Goal: Information Seeking & Learning: Find specific page/section

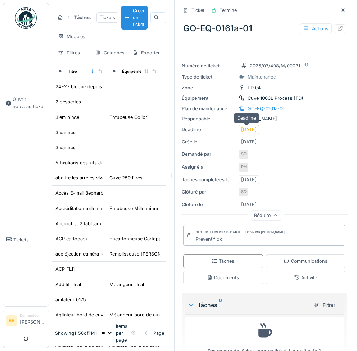
scroll to position [240, 0]
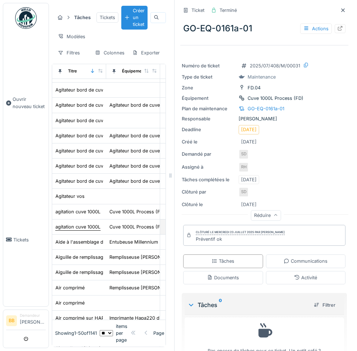
click at [92, 229] on div "agitation cuve 1000L" at bounding box center [77, 226] width 45 height 7
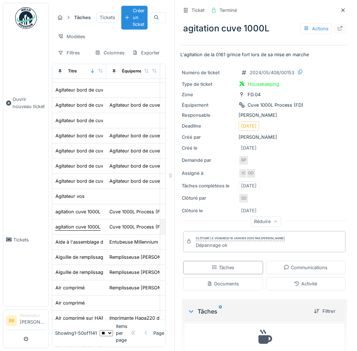
click at [95, 227] on div "agitation cuve 1000L" at bounding box center [77, 226] width 45 height 7
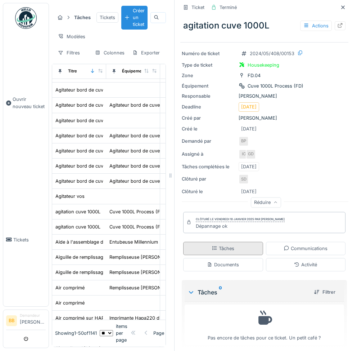
scroll to position [24, 0]
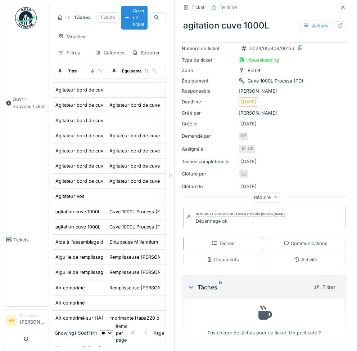
click at [274, 196] on icon at bounding box center [276, 198] width 4 height 4
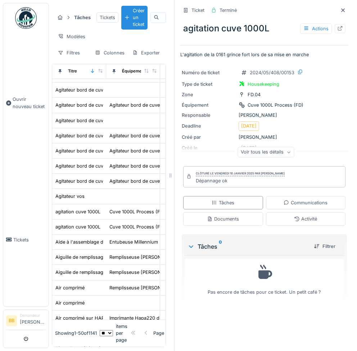
click at [168, 173] on icon at bounding box center [171, 175] width 6 height 5
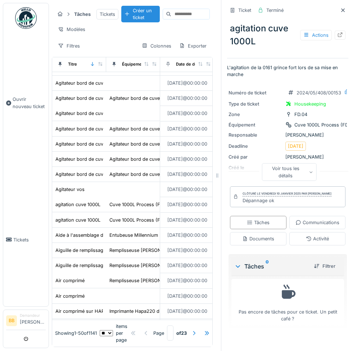
drag, startPoint x: 177, startPoint y: 170, endPoint x: 298, endPoint y: 156, distance: 121.9
click at [312, 153] on div "Tâches Tickets Créer un ticket Modèles Filtres Colonnes Exporter Titre Équipeme…" at bounding box center [203, 175] width 308 height 351
click at [92, 223] on div "agitation cuve 1000L" at bounding box center [77, 220] width 45 height 7
click at [89, 208] on div "agitation cuve 1000L" at bounding box center [77, 204] width 45 height 7
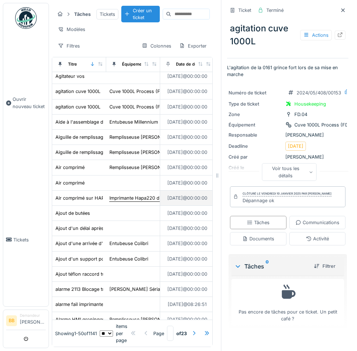
scroll to position [305, 0]
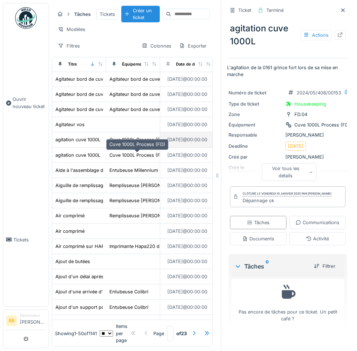
click at [125, 143] on div "Cuve 1000L Process (FD)" at bounding box center [138, 139] width 56 height 7
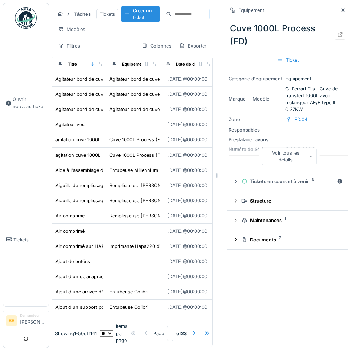
click at [284, 148] on div "Voir tous les détails" at bounding box center [289, 156] width 55 height 17
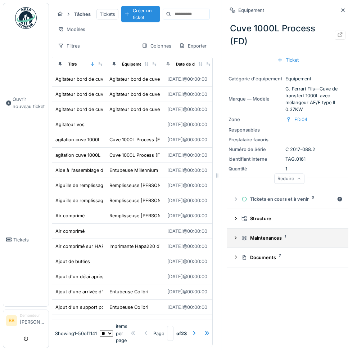
click at [269, 235] on div "Maintenances 1" at bounding box center [291, 238] width 98 height 7
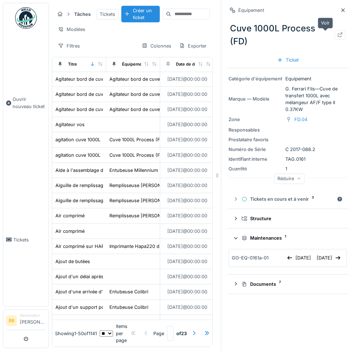
click at [338, 32] on icon at bounding box center [341, 34] width 6 height 5
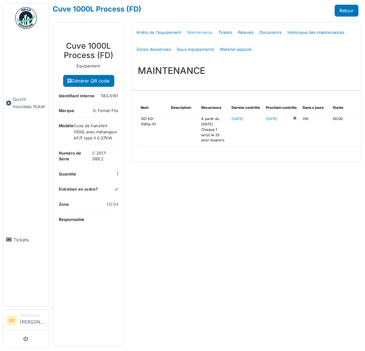
click at [200, 33] on link "Maintenance" at bounding box center [199, 32] width 31 height 17
click at [70, 8] on link "Cuve 1000L Process (FD)" at bounding box center [97, 9] width 89 height 9
click at [18, 238] on link "Tickets" at bounding box center [25, 239] width 45 height 133
click at [354, 12] on link "Retour" at bounding box center [346, 11] width 24 height 12
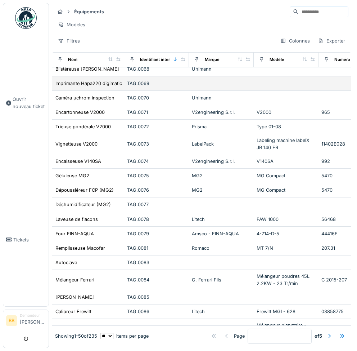
scroll to position [272, 0]
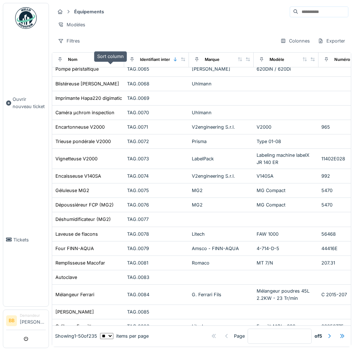
click at [112, 61] on icon at bounding box center [110, 59] width 4 height 4
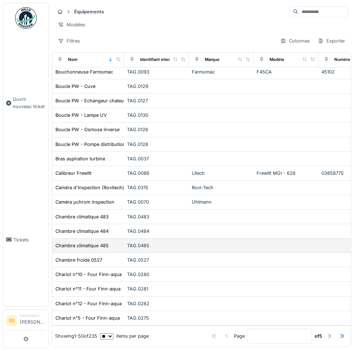
scroll to position [6, 0]
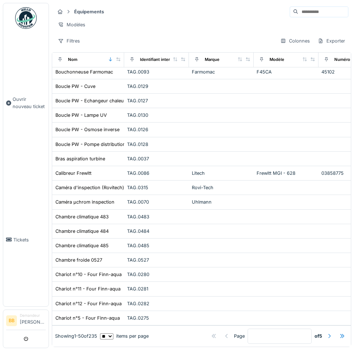
click at [327, 333] on div at bounding box center [330, 336] width 6 height 7
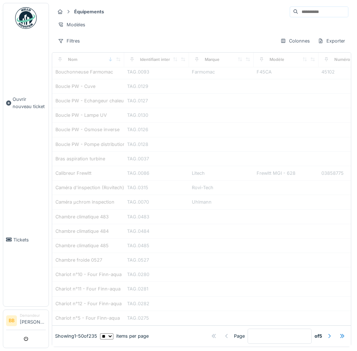
type input "*"
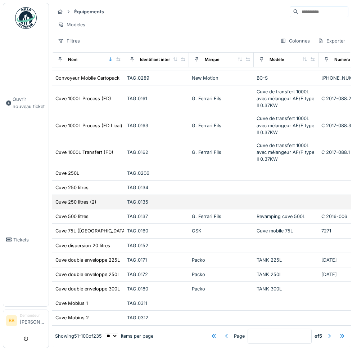
scroll to position [491, 0]
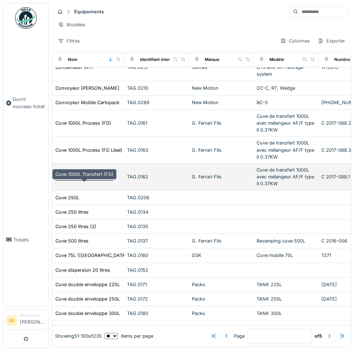
click at [90, 179] on div "Cuve 1000L Transfert (FD)" at bounding box center [84, 176] width 58 height 7
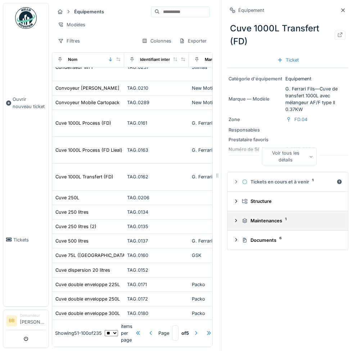
click at [282, 214] on summary "Maintenances 1" at bounding box center [288, 220] width 115 height 13
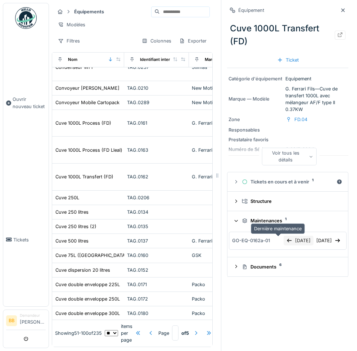
click at [284, 236] on div "23/07/2025" at bounding box center [299, 241] width 30 height 10
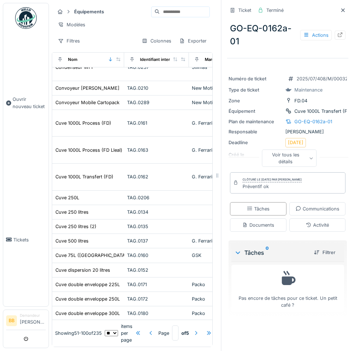
click at [277, 156] on div "Voir tous les détails" at bounding box center [289, 158] width 55 height 17
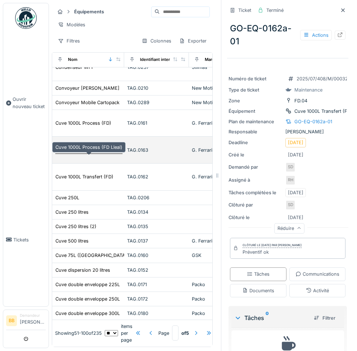
click at [100, 149] on div "Cuve 1000L Process (FD Lleal)" at bounding box center [88, 150] width 67 height 7
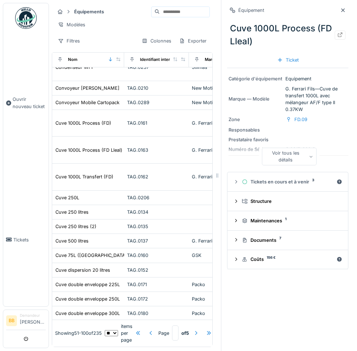
click at [276, 148] on div "Voir tous les détails" at bounding box center [289, 156] width 55 height 17
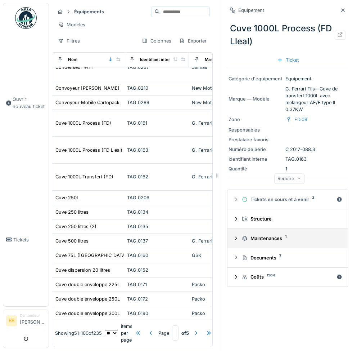
click at [268, 235] on div "Maintenances 1" at bounding box center [291, 238] width 98 height 7
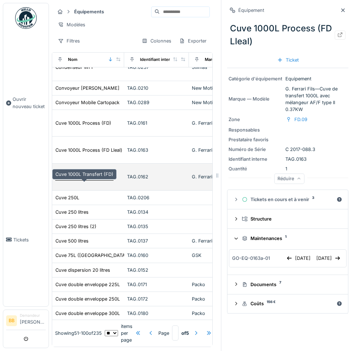
click at [101, 177] on div "Cuve 1000L Transfert (FD)" at bounding box center [84, 176] width 58 height 7
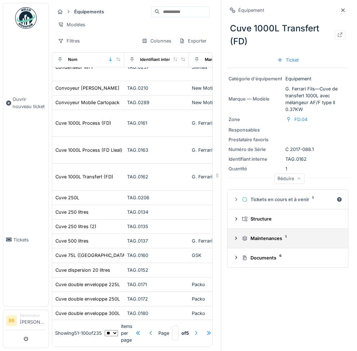
click at [263, 235] on div "Maintenances 1" at bounding box center [291, 238] width 98 height 7
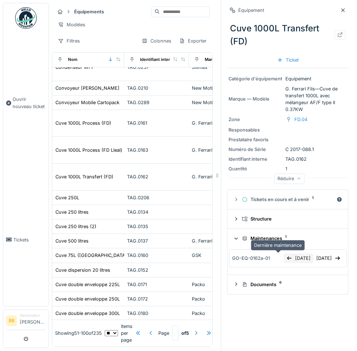
click at [284, 253] on div "23/07/2025" at bounding box center [299, 258] width 30 height 10
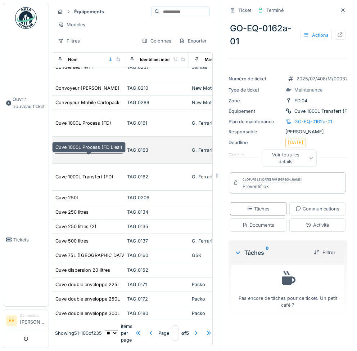
click at [96, 153] on div "Cuve 1000L Process (FD Lleal)" at bounding box center [88, 150] width 67 height 7
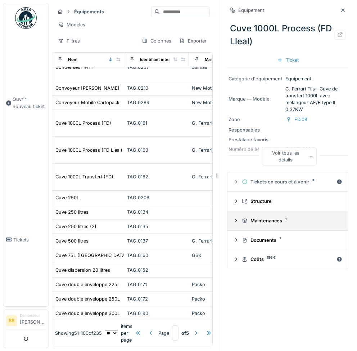
click at [261, 217] on div "Maintenances 1" at bounding box center [291, 220] width 98 height 7
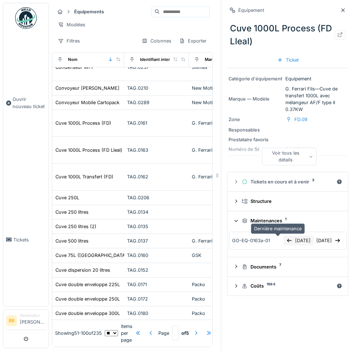
click at [284, 236] on div "01/07/2025" at bounding box center [299, 241] width 30 height 10
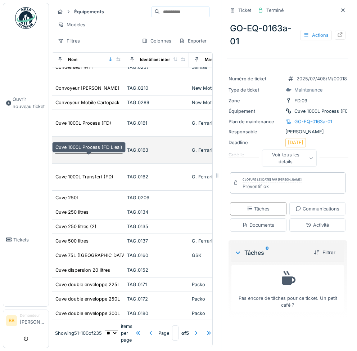
click at [86, 152] on div "Cuve 1000L Process (FD Lleal)" at bounding box center [88, 150] width 67 height 7
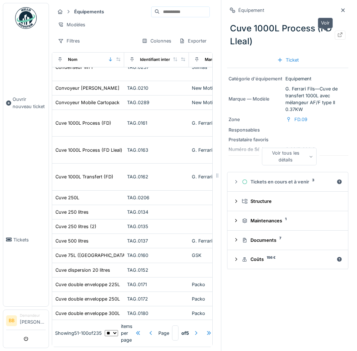
click at [338, 32] on icon at bounding box center [341, 34] width 6 height 5
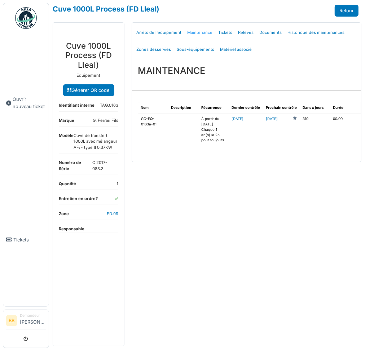
click at [195, 33] on link "Maintenance" at bounding box center [199, 32] width 31 height 17
click at [241, 117] on link "2025-06-30" at bounding box center [238, 119] width 12 height 4
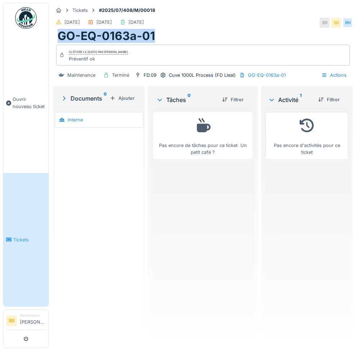
drag, startPoint x: 154, startPoint y: 36, endPoint x: 61, endPoint y: 36, distance: 93.3
click at [61, 36] on h1 "GO-EQ-0163a-01" at bounding box center [107, 36] width 98 height 14
copy h1 "GO-EQ-0163a-01"
